Goal: Communication & Community: Answer question/provide support

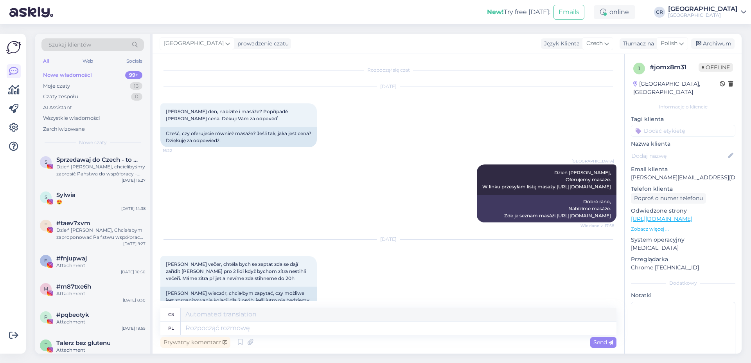
scroll to position [548, 0]
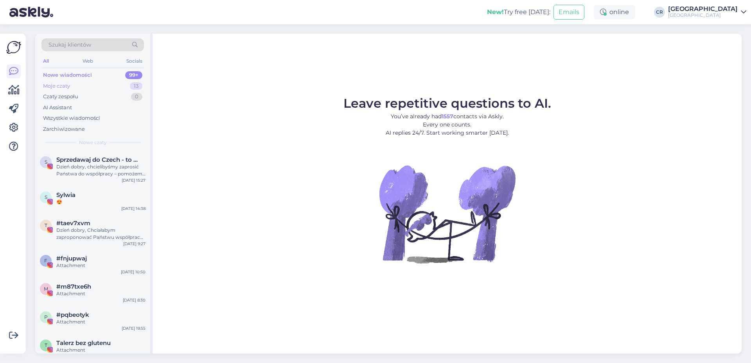
click at [79, 83] on div "Moje czaty 13" at bounding box center [92, 86] width 102 height 11
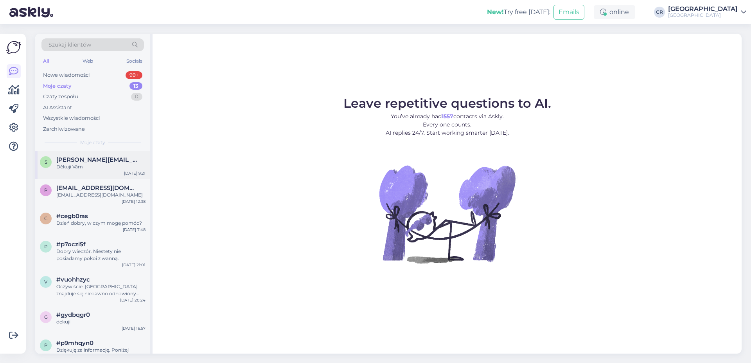
click at [111, 165] on div "Děkuji Vám" at bounding box center [100, 166] width 89 height 7
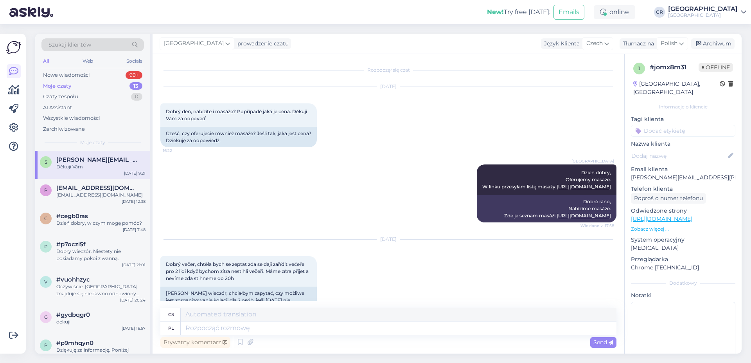
scroll to position [548, 0]
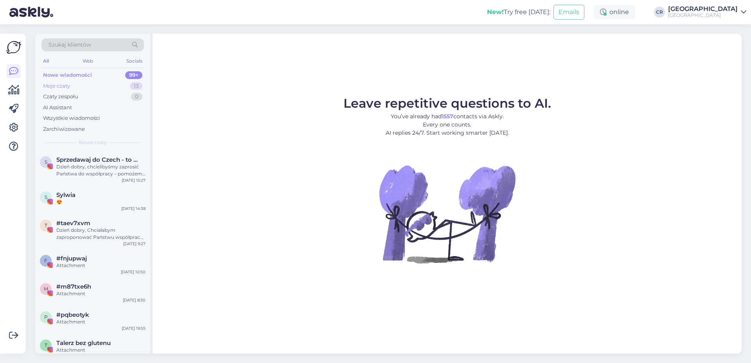
click at [87, 89] on div "Moje czaty 13" at bounding box center [92, 86] width 102 height 11
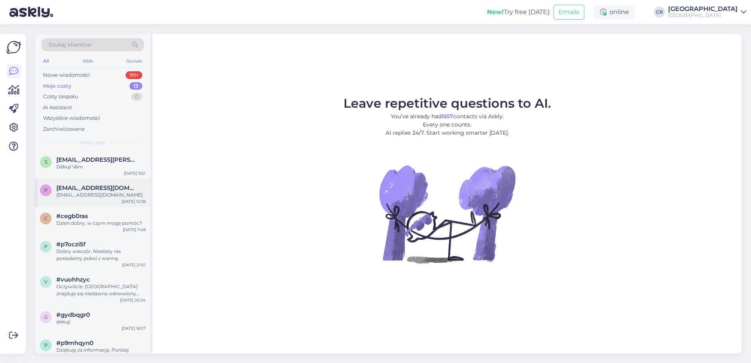
click at [85, 195] on div "[EMAIL_ADDRESS][DOMAIN_NAME]" at bounding box center [100, 194] width 89 height 7
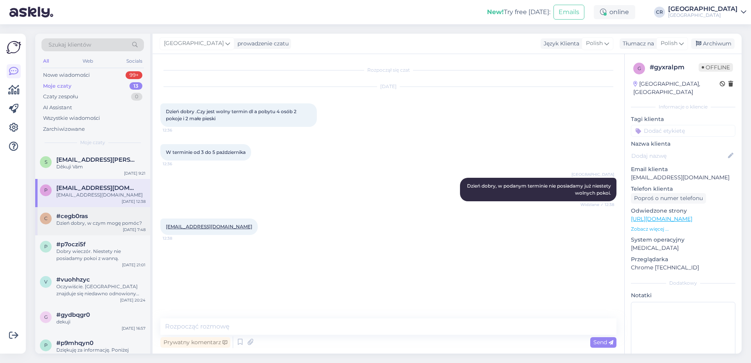
click at [90, 214] on div "#cegb0ras" at bounding box center [100, 215] width 89 height 7
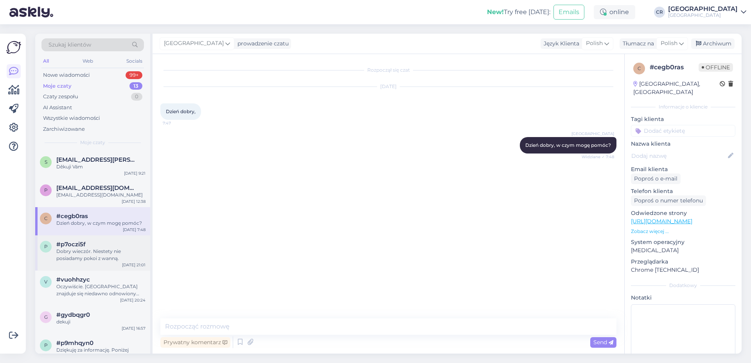
click at [99, 237] on div "p #p7oczi5f Dobry wieczór. Niestety nie posiadamy pokoi z wanną. [DATE] 21:01" at bounding box center [92, 252] width 115 height 35
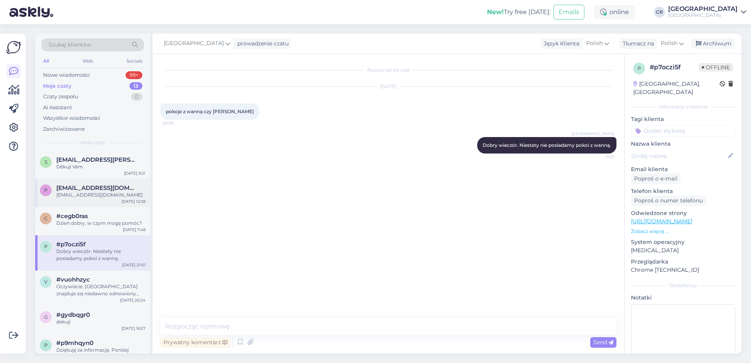
click at [104, 201] on div "p [EMAIL_ADDRESS][DOMAIN_NAME] [EMAIL_ADDRESS][DOMAIN_NAME] [DATE] 12:38" at bounding box center [92, 193] width 115 height 28
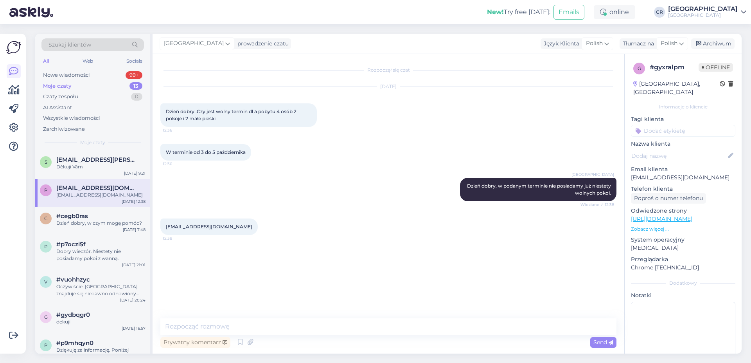
click at [104, 180] on div "p [EMAIL_ADDRESS][DOMAIN_NAME] [EMAIL_ADDRESS][DOMAIN_NAME] [DATE] 12:38" at bounding box center [92, 193] width 115 height 28
click at [104, 169] on div "Děkuji Vám" at bounding box center [100, 166] width 89 height 7
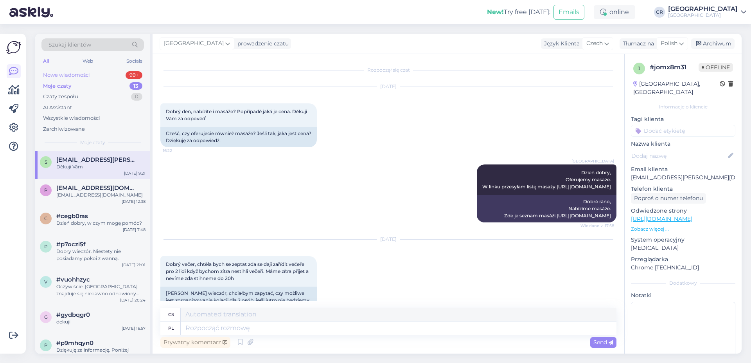
click at [102, 77] on div "Nowe wiadomości 99+" at bounding box center [92, 75] width 102 height 11
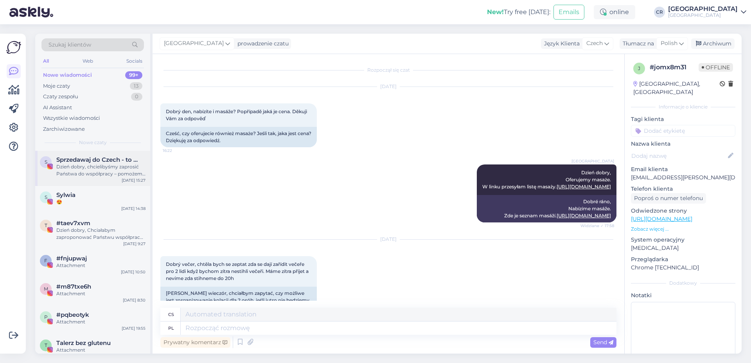
click at [97, 166] on div "Dzień dobry, chcielibyśmy zaprosić Państwa do współpracy – pomożemy dotrzeć do …" at bounding box center [100, 170] width 89 height 14
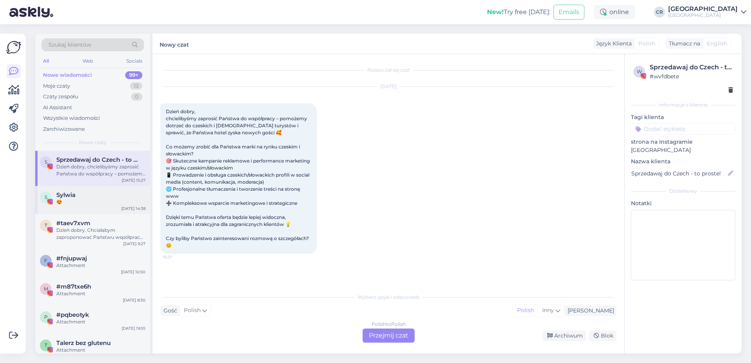
click at [102, 198] on div "Sylwia" at bounding box center [100, 194] width 89 height 7
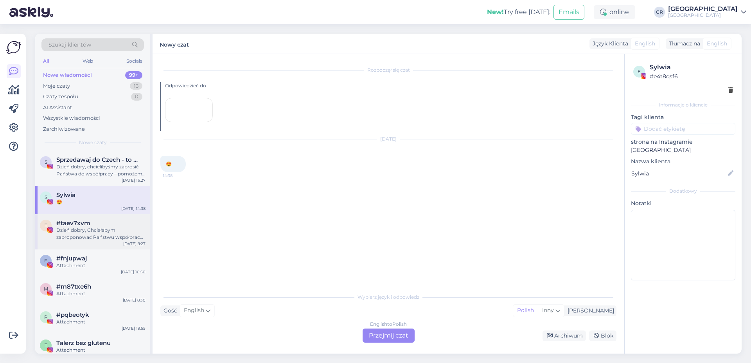
click at [101, 237] on div "Dzień dobry, Chciałabym zaproponować Państwu współpracę. Jestem blogerką z [GEO…" at bounding box center [100, 233] width 89 height 14
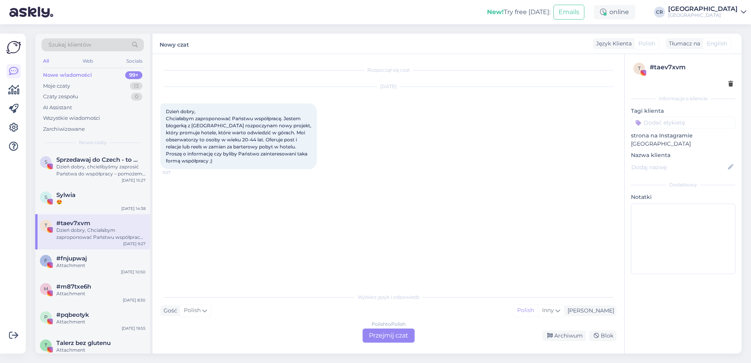
click at [92, 73] on div "Nowe wiadomości 99+" at bounding box center [92, 75] width 102 height 11
